Goal: Information Seeking & Learning: Check status

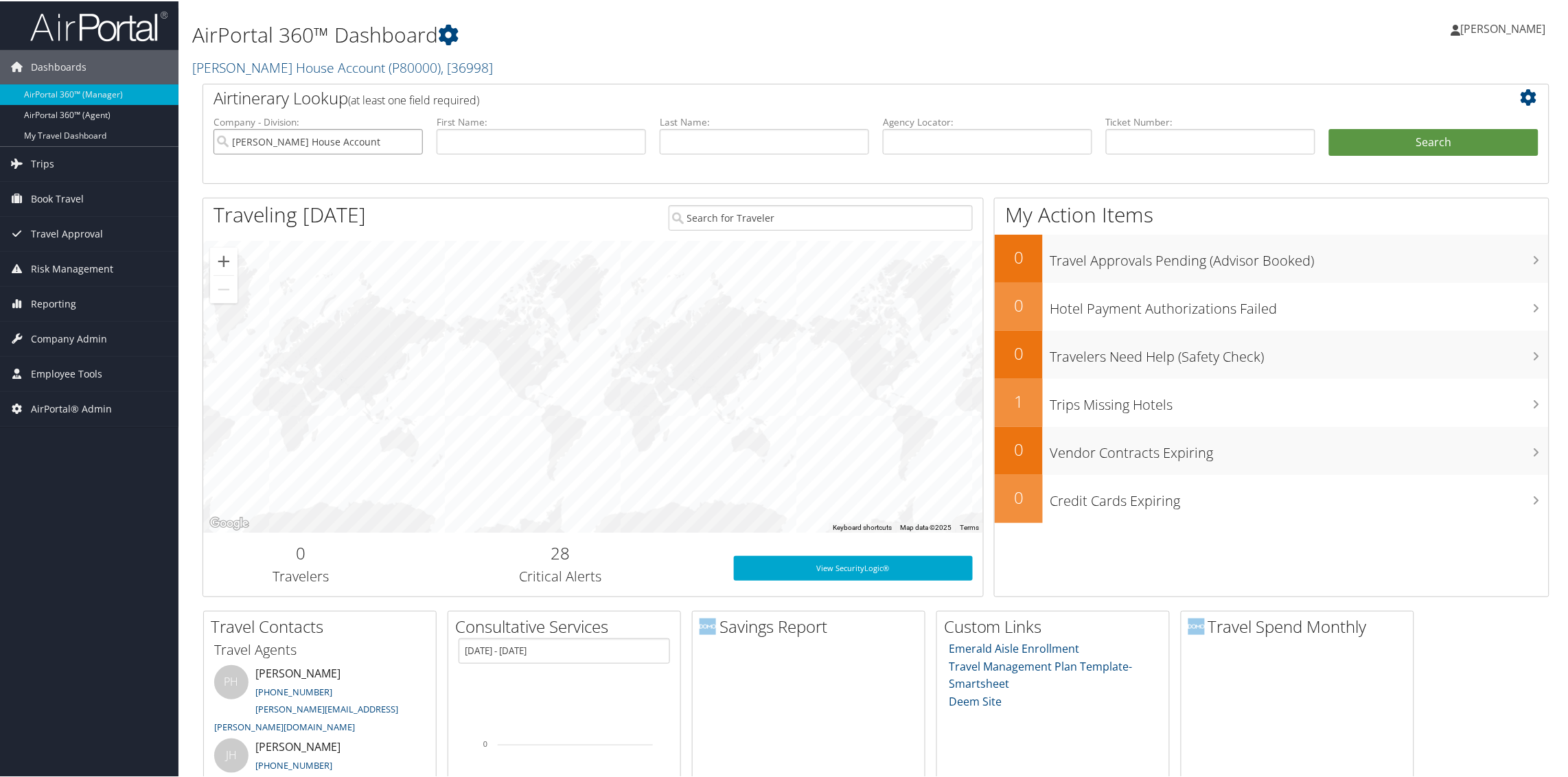
click at [408, 139] on input "Patty Herwick House Account" at bounding box center [318, 140] width 209 height 25
click at [981, 146] on input "text" at bounding box center [987, 140] width 209 height 25
paste input "¥TN"
type input "¥"
type input "kwyeal"
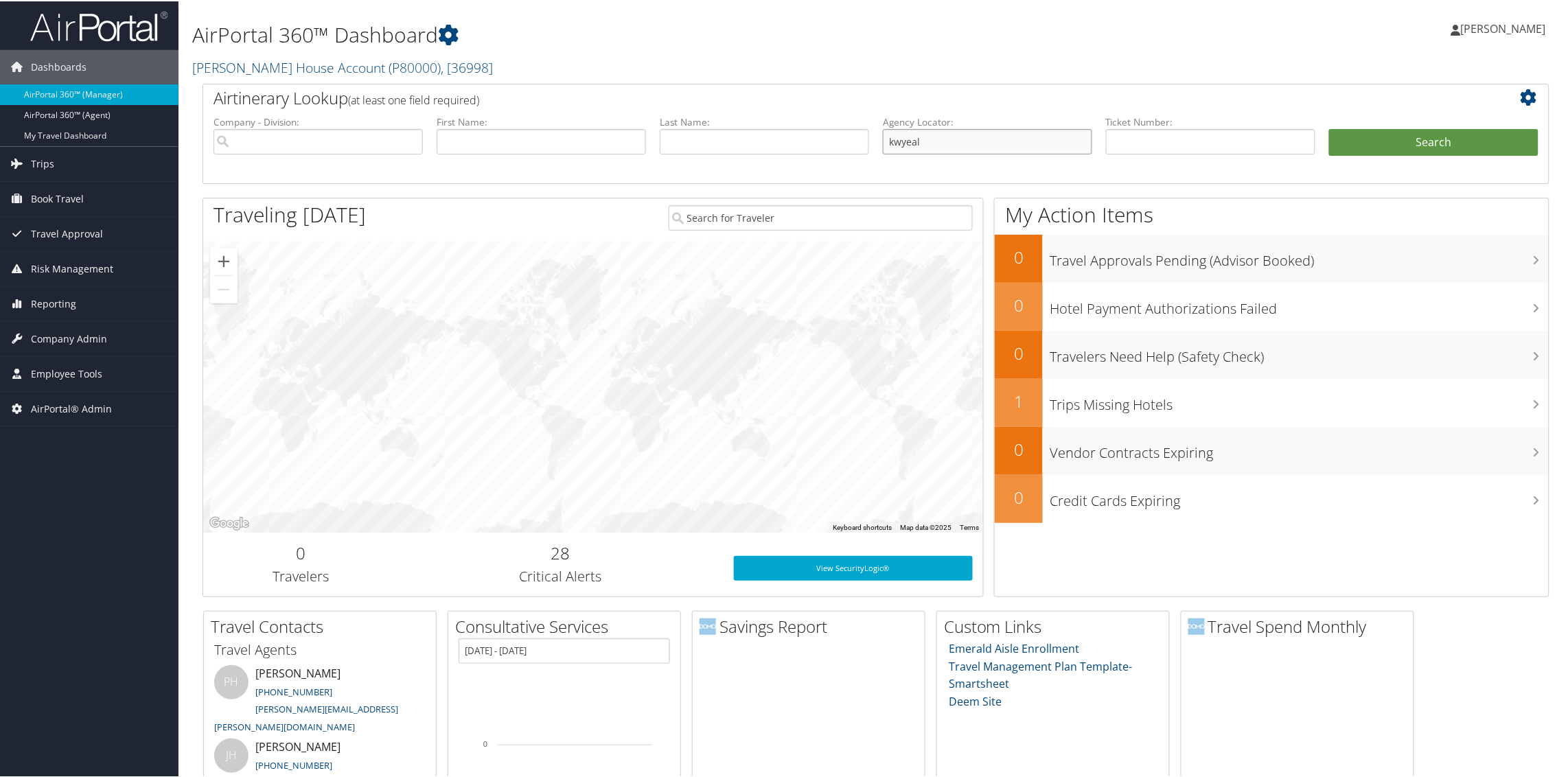
click at [1329, 127] on button "Search" at bounding box center [1434, 140] width 209 height 27
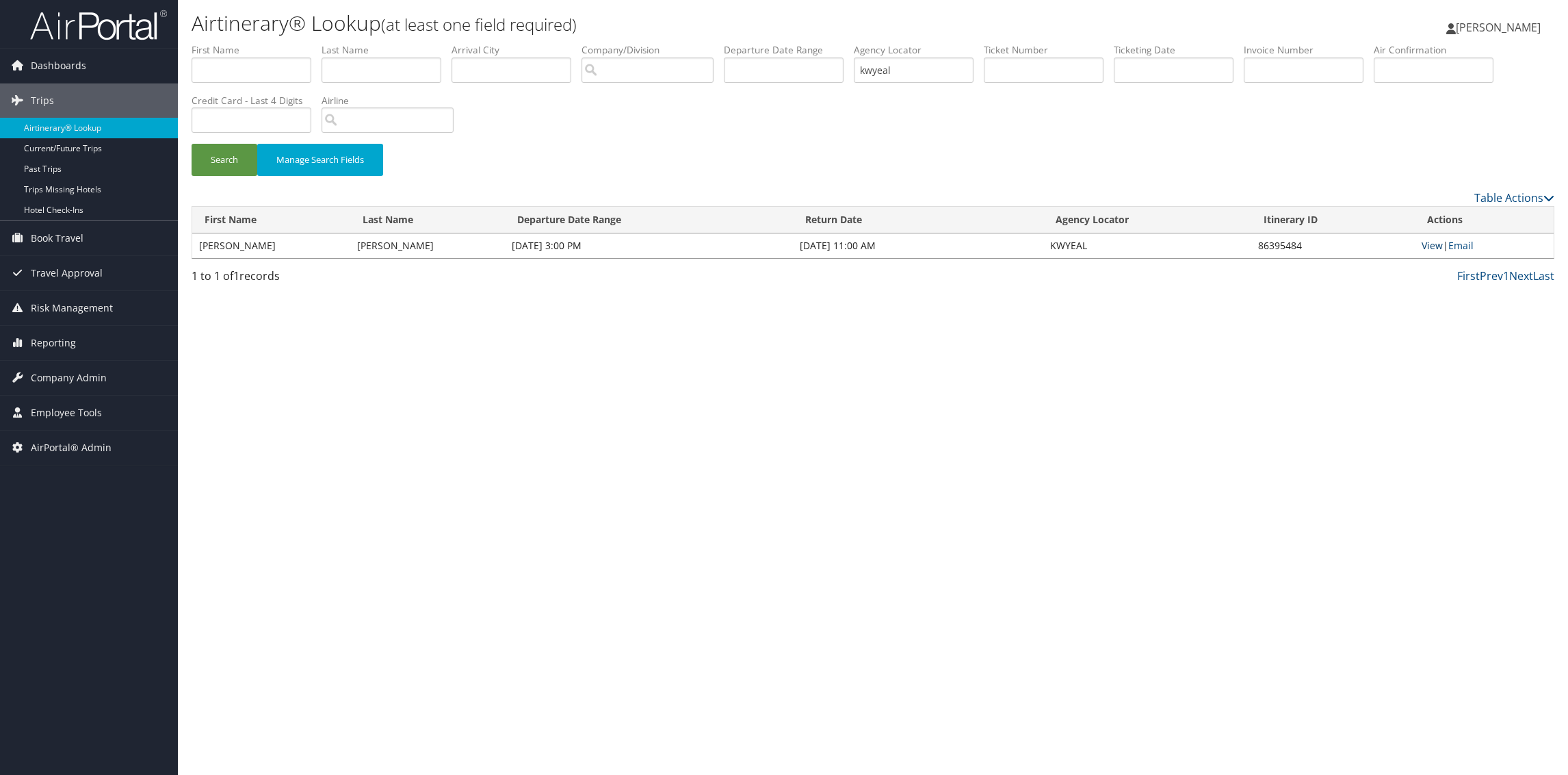
click at [1425, 244] on link "View" at bounding box center [1432, 245] width 21 height 13
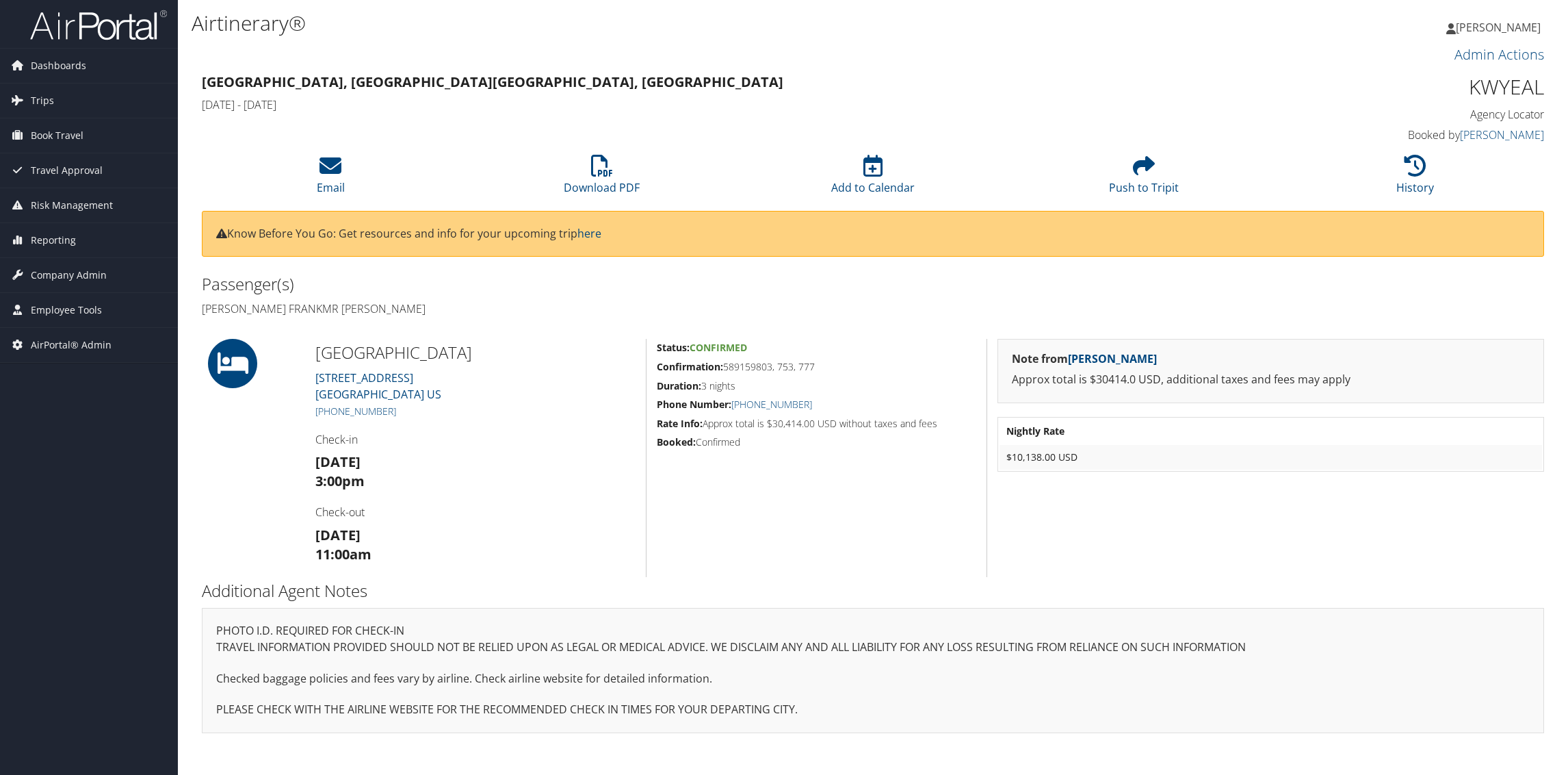
click at [1428, 298] on div "Passenger(s) [PERSON_NAME] Frankmr [PERSON_NAME]" at bounding box center [873, 296] width 1363 height 52
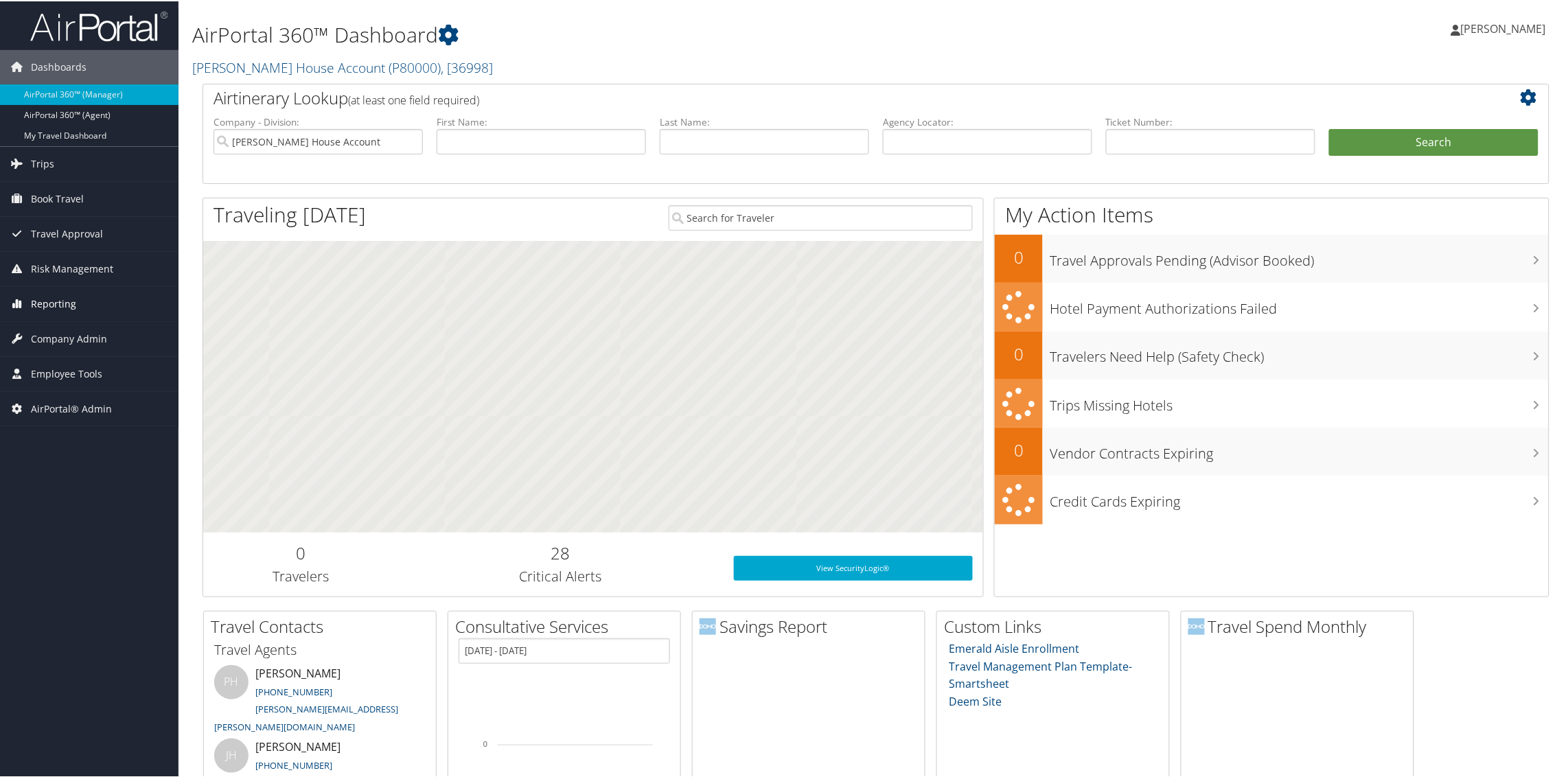
click at [65, 299] on span "Reporting" at bounding box center [54, 302] width 46 height 34
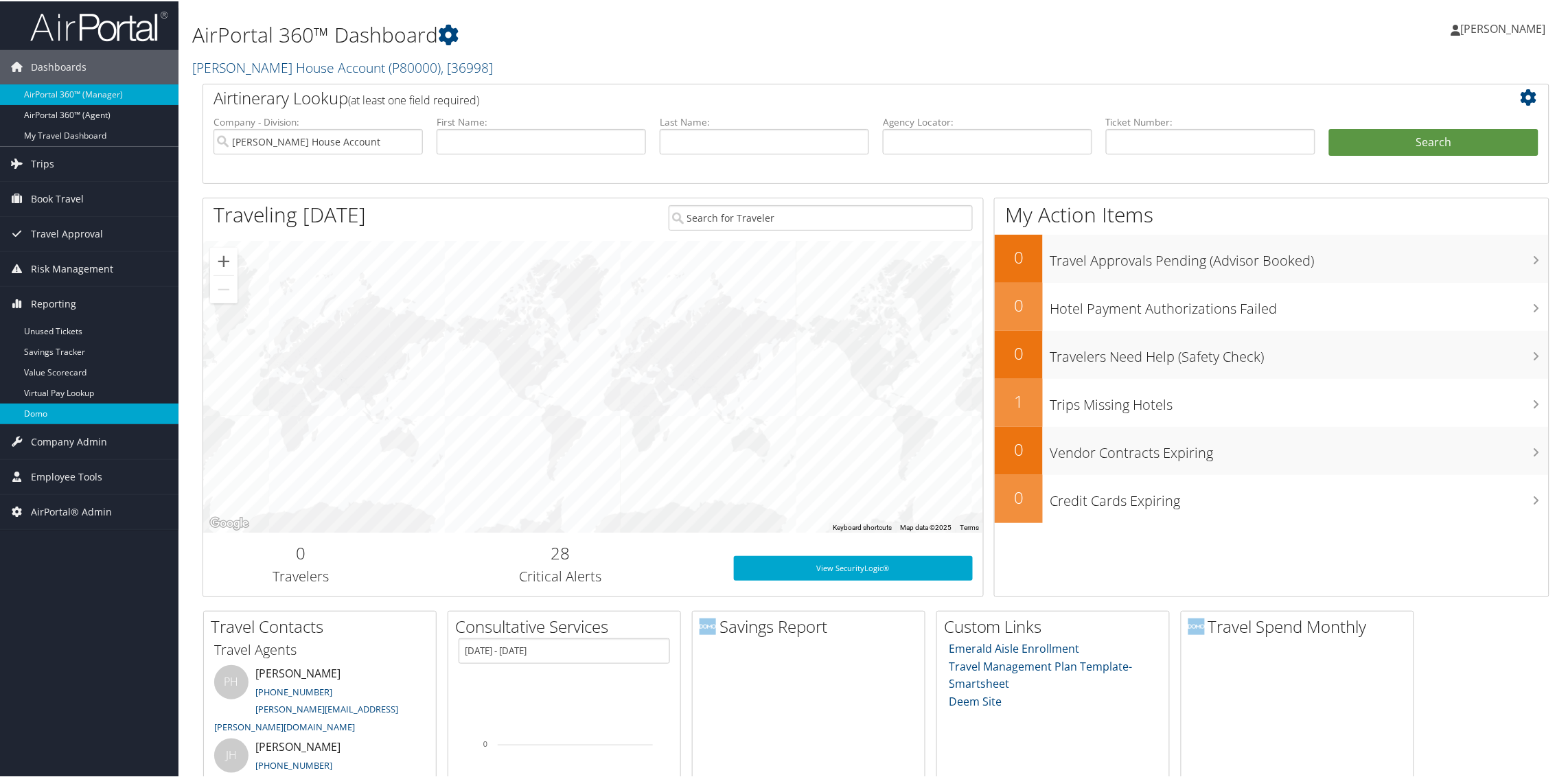
click at [62, 414] on link "Domo" at bounding box center [89, 412] width 178 height 20
